Goal: Task Accomplishment & Management: Complete application form

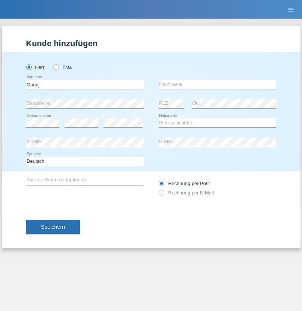
type input "Ganaj"
click at [217, 84] on input "text" at bounding box center [217, 84] width 117 height 9
type input "Fadil"
select select "XK"
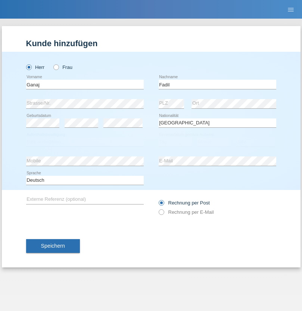
select select "C"
select select "11"
select select "08"
select select "2021"
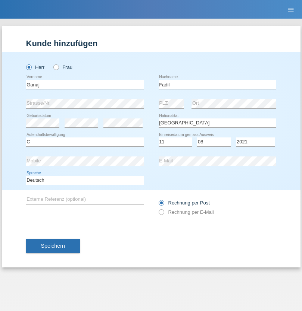
select select "en"
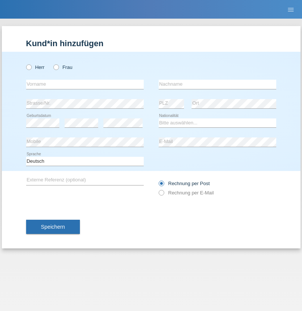
radio input "true"
click at [85, 84] on input "text" at bounding box center [84, 84] width 117 height 9
type input "Ibrahim"
click at [217, 84] on input "text" at bounding box center [217, 84] width 117 height 9
type input "Muja"
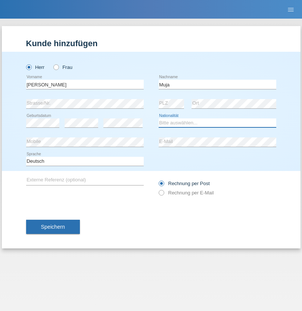
select select "XK"
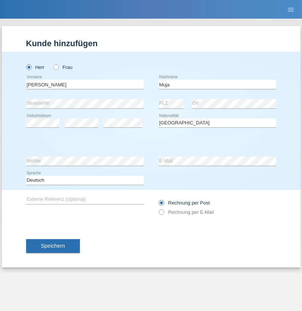
select select "C"
select select "03"
select select "07"
select select "2021"
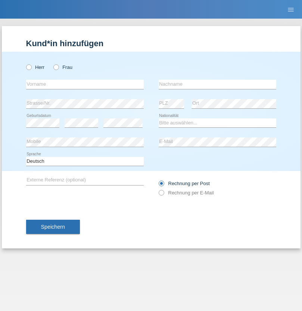
radio input "true"
click at [85, 84] on input "text" at bounding box center [84, 84] width 117 height 9
type input "Thomas"
click at [217, 84] on input "text" at bounding box center [217, 84] width 117 height 9
type input "Berger"
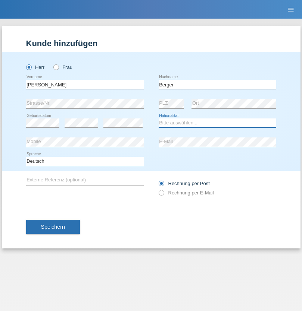
select select "CH"
radio input "true"
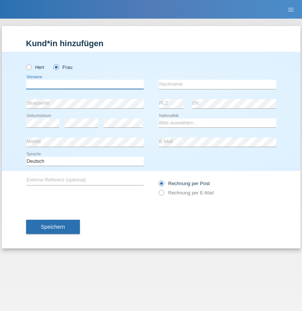
click at [85, 84] on input "text" at bounding box center [84, 84] width 117 height 9
type input "[PERSON_NAME] [PERSON_NAME] Moço"
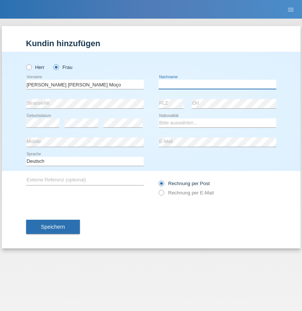
click at [217, 84] on input "text" at bounding box center [217, 84] width 117 height 9
type input "[PERSON_NAME]"
select select "PT"
select select "C"
select select "28"
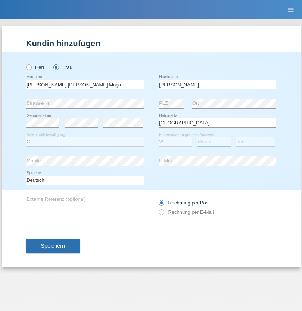
select select "03"
select select "2005"
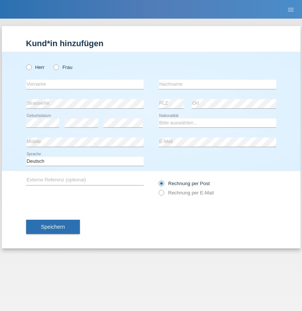
radio input "true"
click at [85, 84] on input "text" at bounding box center [84, 84] width 117 height 9
type input "Jan"
click at [217, 84] on input "text" at bounding box center [217, 84] width 117 height 9
type input "Müller"
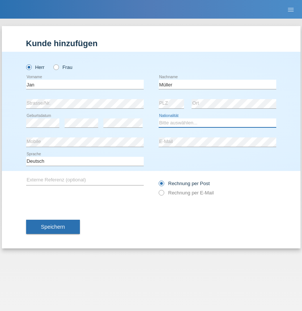
select select "CH"
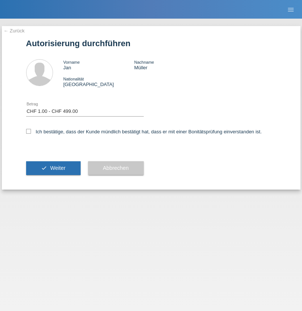
select select "1"
checkbox input "true"
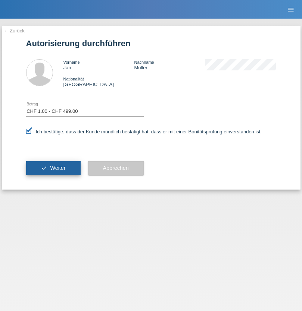
click at [53, 168] on span "Weiter" at bounding box center [57, 168] width 15 height 6
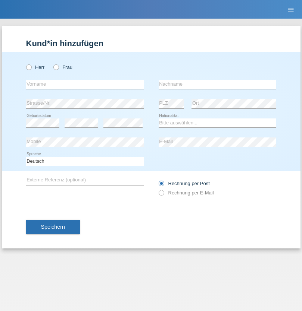
radio input "true"
click at [85, 84] on input "text" at bounding box center [84, 84] width 117 height 9
type input "Jan"
click at [217, 84] on input "text" at bounding box center [217, 84] width 117 height 9
type input "Müller"
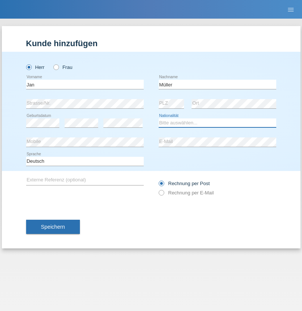
select select "CH"
radio input "true"
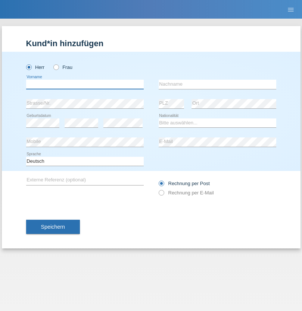
click at [85, 84] on input "text" at bounding box center [84, 84] width 117 height 9
type input "Salvatore"
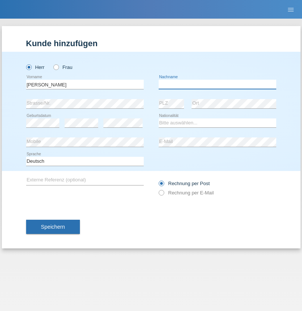
click at [217, 84] on input "text" at bounding box center [217, 84] width 117 height 9
type input "Intile"
select select "IT"
select select "C"
select select "11"
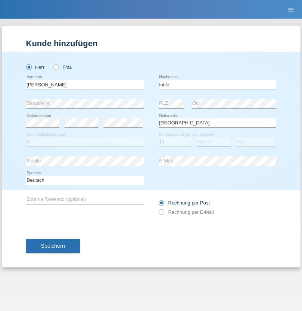
select select "11"
select select "2021"
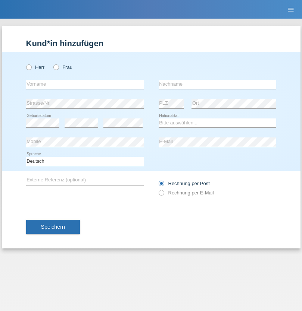
radio input "true"
click at [85, 84] on input "text" at bounding box center [84, 84] width 117 height 9
type input "Momand"
click at [217, 84] on input "text" at bounding box center [217, 84] width 117 height 9
type input "Azmat"
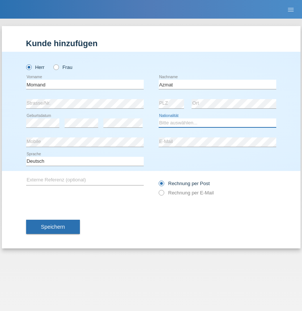
select select "CH"
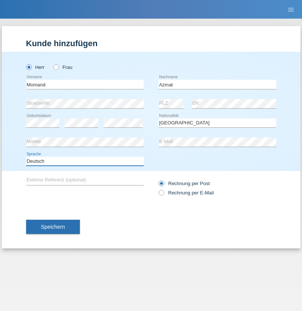
select select "en"
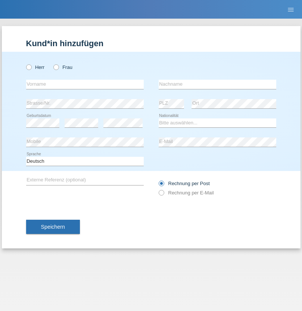
radio input "true"
click at [85, 84] on input "text" at bounding box center [84, 84] width 117 height 9
type input "[PERSON_NAME]"
click at [217, 84] on input "text" at bounding box center [217, 84] width 117 height 9
type input "Theurillat"
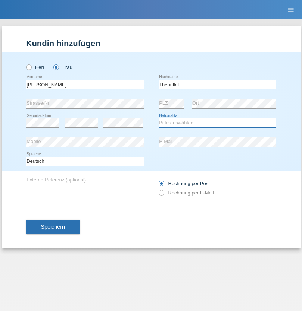
select select "CH"
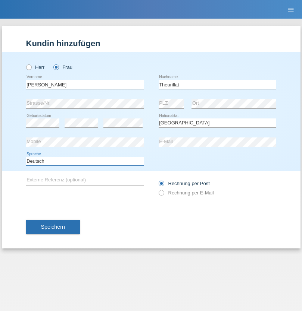
select select "en"
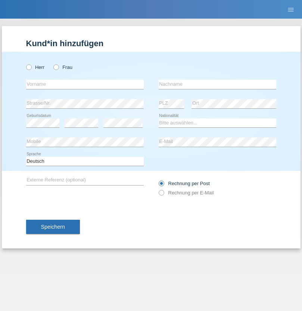
radio input "true"
click at [85, 84] on input "text" at bounding box center [84, 84] width 117 height 9
type input "Jack"
click at [217, 84] on input "text" at bounding box center [217, 84] width 117 height 9
type input "Graf"
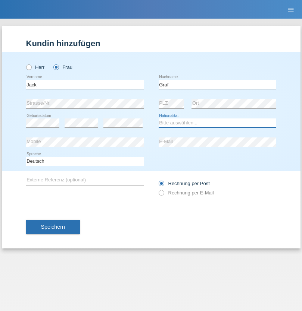
select select "CH"
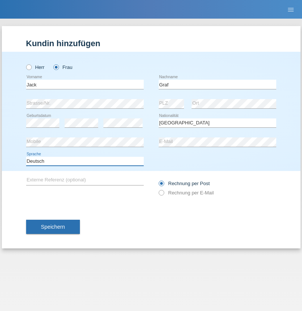
select select "en"
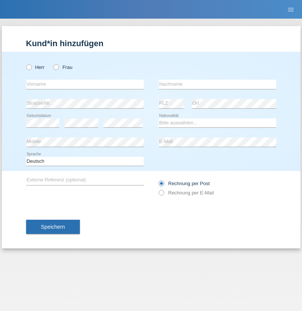
radio input "true"
click at [85, 84] on input "text" at bounding box center [84, 84] width 117 height 9
type input "Teklay"
click at [217, 84] on input "text" at bounding box center [217, 84] width 117 height 9
type input "Fiori"
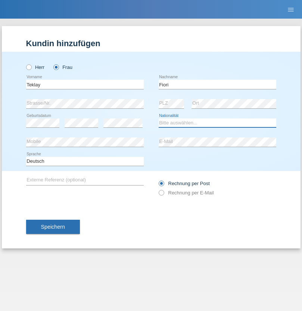
select select "ER"
select select "C"
select select "11"
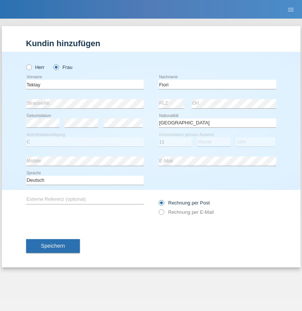
select select "08"
select select "2021"
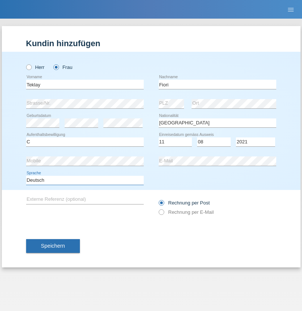
select select "en"
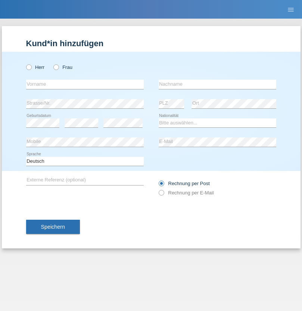
radio input "true"
click at [85, 84] on input "text" at bounding box center [84, 84] width 117 height 9
type input "Sadia"
click at [217, 84] on input "text" at bounding box center [217, 84] width 117 height 9
type input "Nejmaoui"
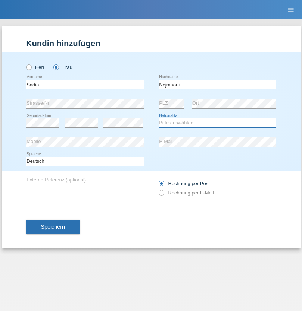
select select "MA"
select select "C"
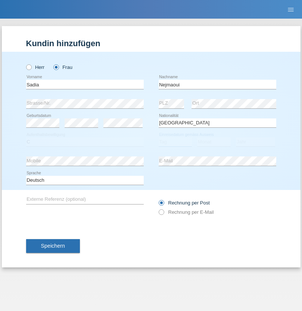
select select "01"
select select "06"
select select "1964"
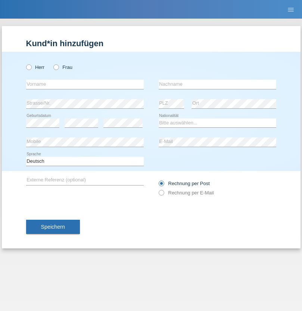
radio input "true"
click at [85, 84] on input "text" at bounding box center [84, 84] width 117 height 9
type input "[PERSON_NAME]"
click at [217, 84] on input "text" at bounding box center [217, 84] width 117 height 9
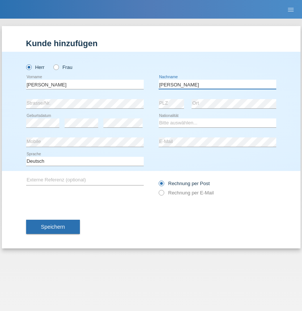
type input "[PERSON_NAME]"
select select "CH"
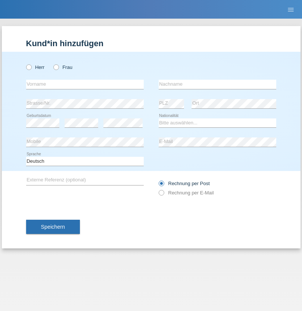
radio input "true"
click at [85, 84] on input "text" at bounding box center [84, 84] width 117 height 9
type input "Thivagaran"
click at [217, 84] on input "text" at bounding box center [217, 84] width 117 height 9
type input "Selvanayagam"
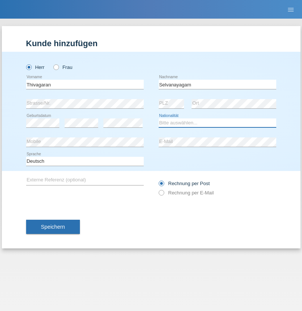
select select "LK"
select select "C"
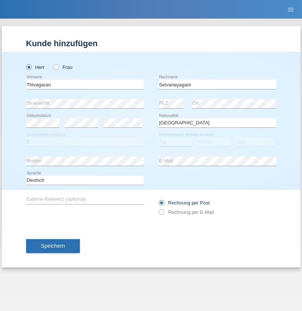
select select "23"
select select "03"
select select "2021"
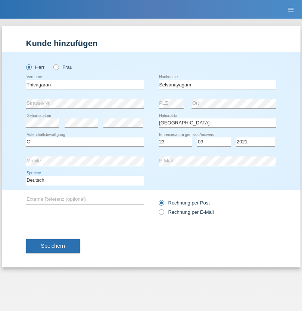
select select "en"
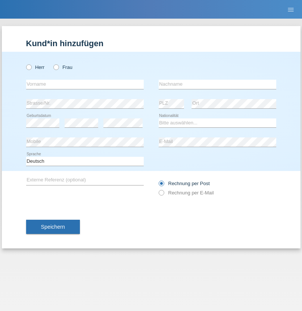
radio input "true"
click at [85, 84] on input "text" at bounding box center [84, 84] width 117 height 9
type input "[PERSON_NAME]"
click at [217, 84] on input "text" at bounding box center [217, 84] width 117 height 9
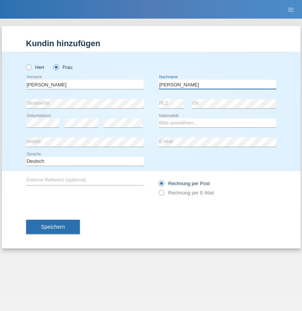
type input "[PERSON_NAME]"
select select "CH"
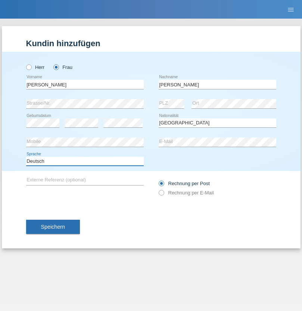
select select "en"
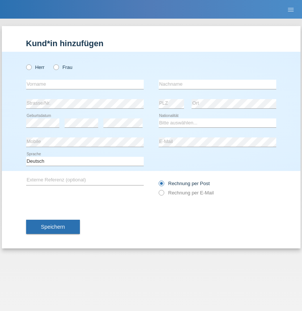
radio input "true"
click at [85, 84] on input "text" at bounding box center [84, 84] width 117 height 9
type input "Tymur"
click at [217, 84] on input "text" at bounding box center [217, 84] width 117 height 9
type input "Hunderchuk"
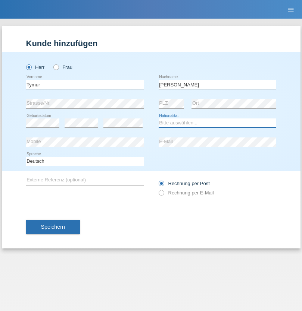
select select "UA"
select select "C"
select select "20"
select select "08"
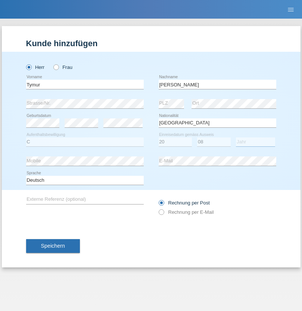
select select "2021"
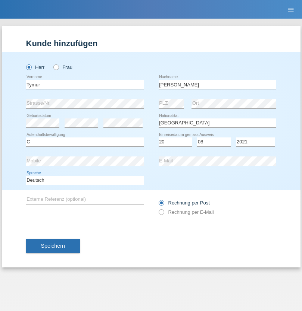
select select "en"
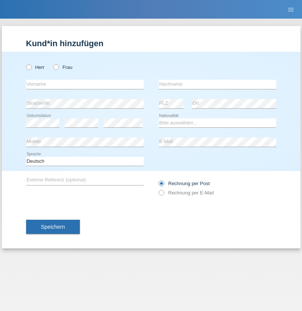
radio input "true"
click at [85, 84] on input "text" at bounding box center [84, 84] width 117 height 9
type input "Tymur"
click at [217, 84] on input "text" at bounding box center [217, 84] width 117 height 9
type input "Hunderchuj"
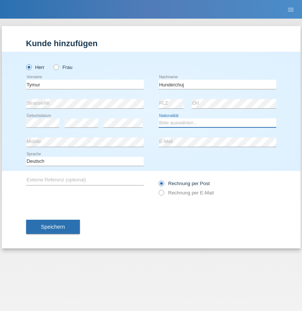
select select "UA"
select select "C"
select select "20"
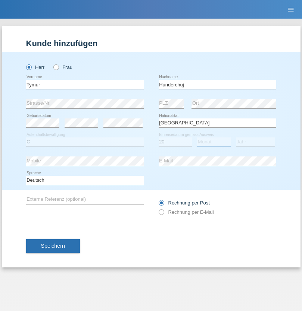
select select "08"
select select "2021"
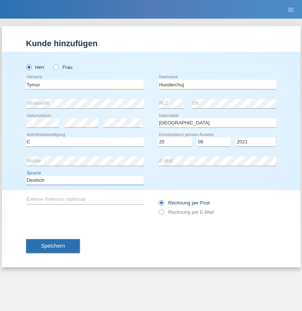
select select "en"
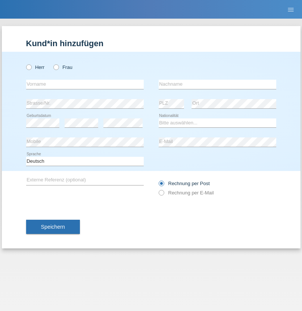
radio input "true"
click at [85, 84] on input "text" at bounding box center [84, 84] width 117 height 9
type input "Dominik"
click at [217, 84] on input "text" at bounding box center [217, 84] width 117 height 9
type input "Tropp"
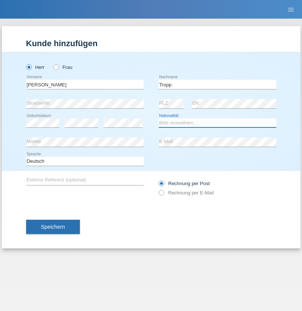
select select "SK"
select select "C"
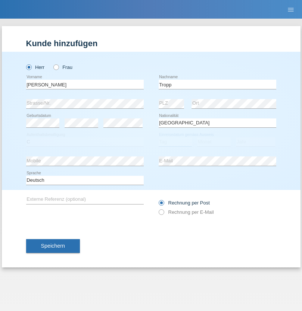
select select "11"
select select "08"
select select "2021"
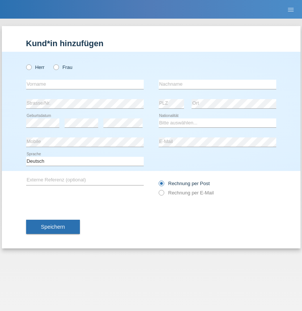
radio input "true"
click at [85, 84] on input "text" at bounding box center [84, 84] width 117 height 9
type input "[PERSON_NAME]"
click at [217, 84] on input "text" at bounding box center [217, 84] width 117 height 9
type input "Ringle"
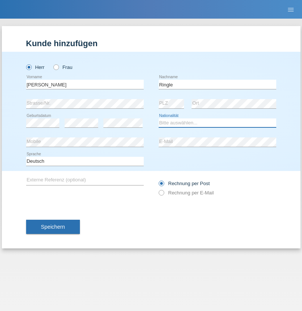
select select "DE"
select select "C"
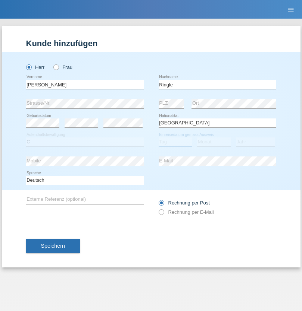
select select "06"
select select "01"
select select "2021"
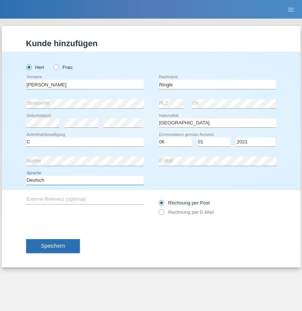
select select "en"
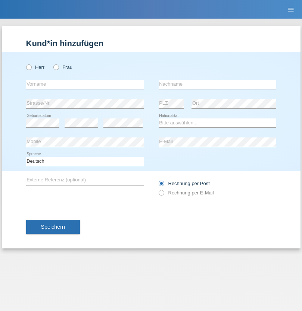
radio input "true"
click at [85, 84] on input "text" at bounding box center [84, 84] width 117 height 9
type input "Junior"
click at [217, 84] on input "text" at bounding box center [217, 84] width 117 height 9
type input "Mauricio"
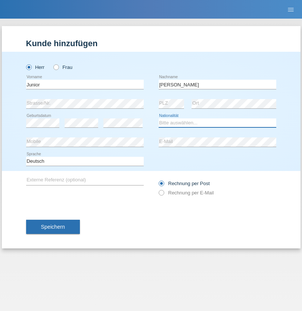
select select "CH"
radio input "true"
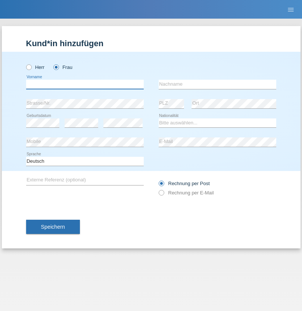
click at [85, 84] on input "text" at bounding box center [84, 84] width 117 height 9
type input "[PERSON_NAME]"
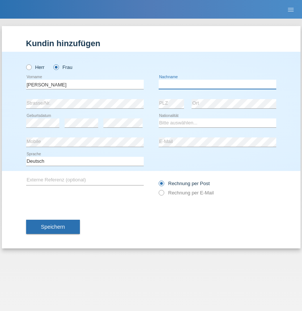
click at [217, 84] on input "text" at bounding box center [217, 84] width 117 height 9
type input "Knusel Campillo"
select select "CH"
radio input "true"
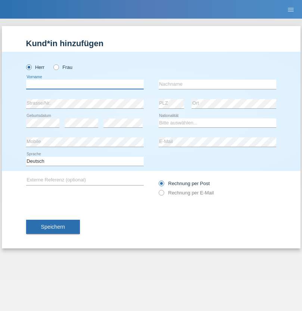
click at [85, 84] on input "text" at bounding box center [84, 84] width 117 height 9
type input "Beqiri"
click at [217, 84] on input "text" at bounding box center [217, 84] width 117 height 9
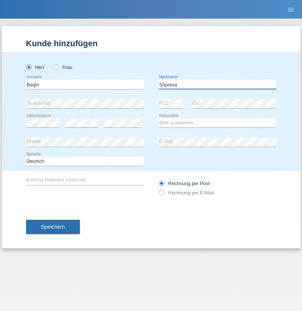
type input "Shpresa"
select select "XK"
select select "C"
select select "08"
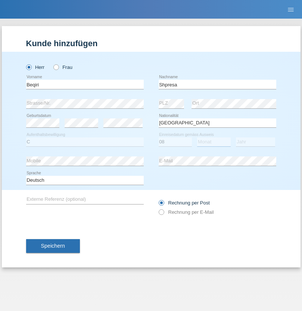
select select "02"
select select "1979"
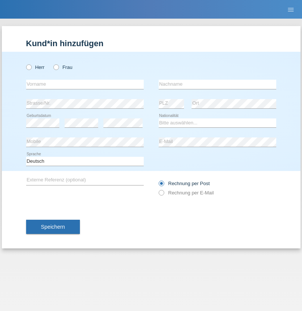
radio input "true"
click at [85, 84] on input "text" at bounding box center [84, 84] width 117 height 9
type input "[PERSON_NAME]"
click at [217, 84] on input "text" at bounding box center [217, 84] width 117 height 9
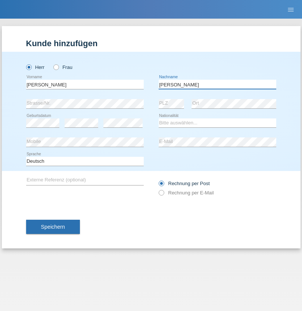
type input "[PERSON_NAME]"
select select "CH"
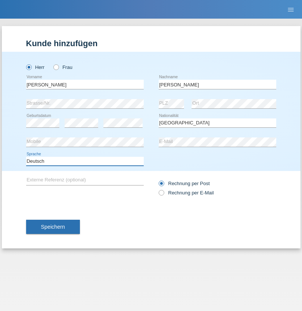
select select "en"
